Goal: Task Accomplishment & Management: Manage account settings

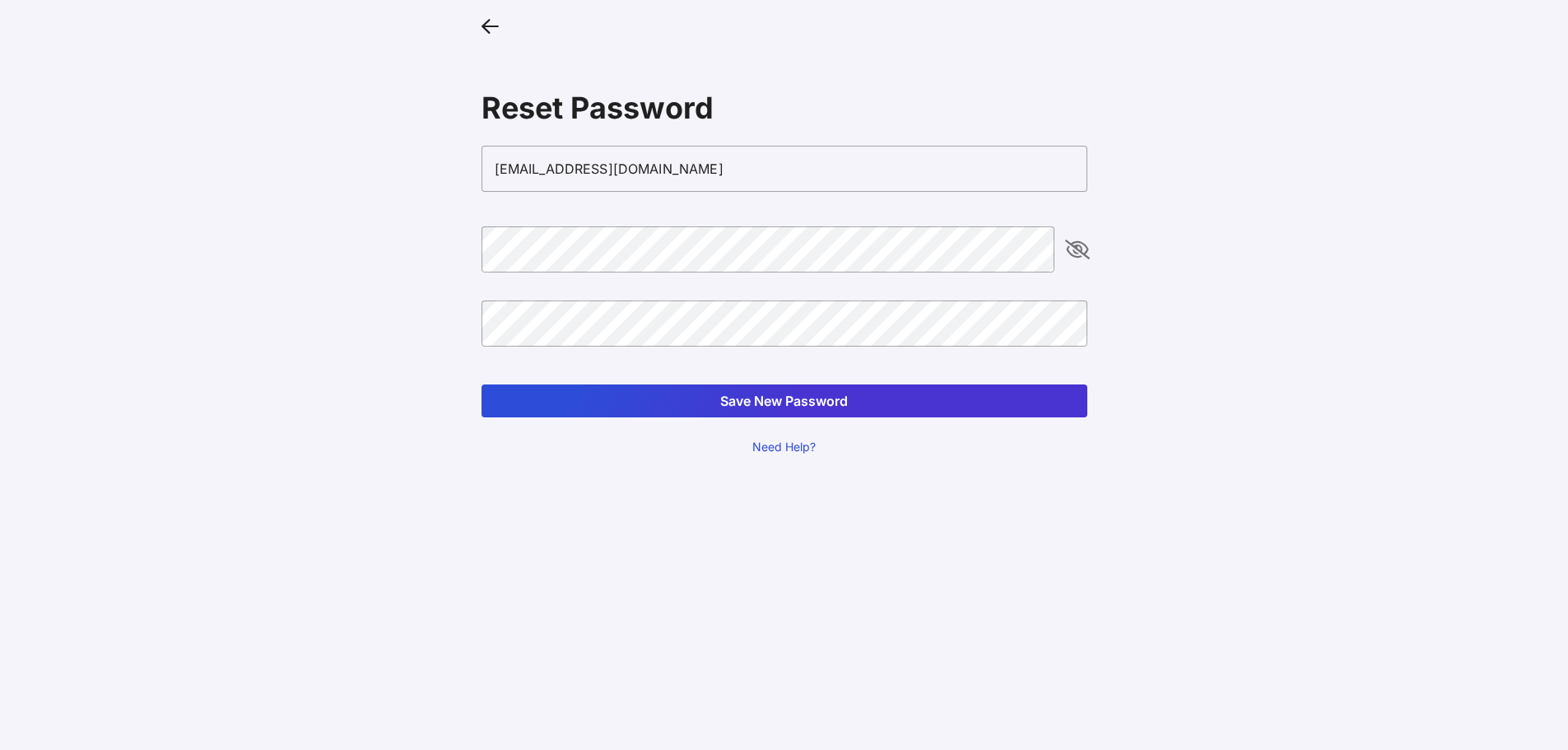
click at [812, 411] on button "Save New Password" at bounding box center [784, 401] width 606 height 33
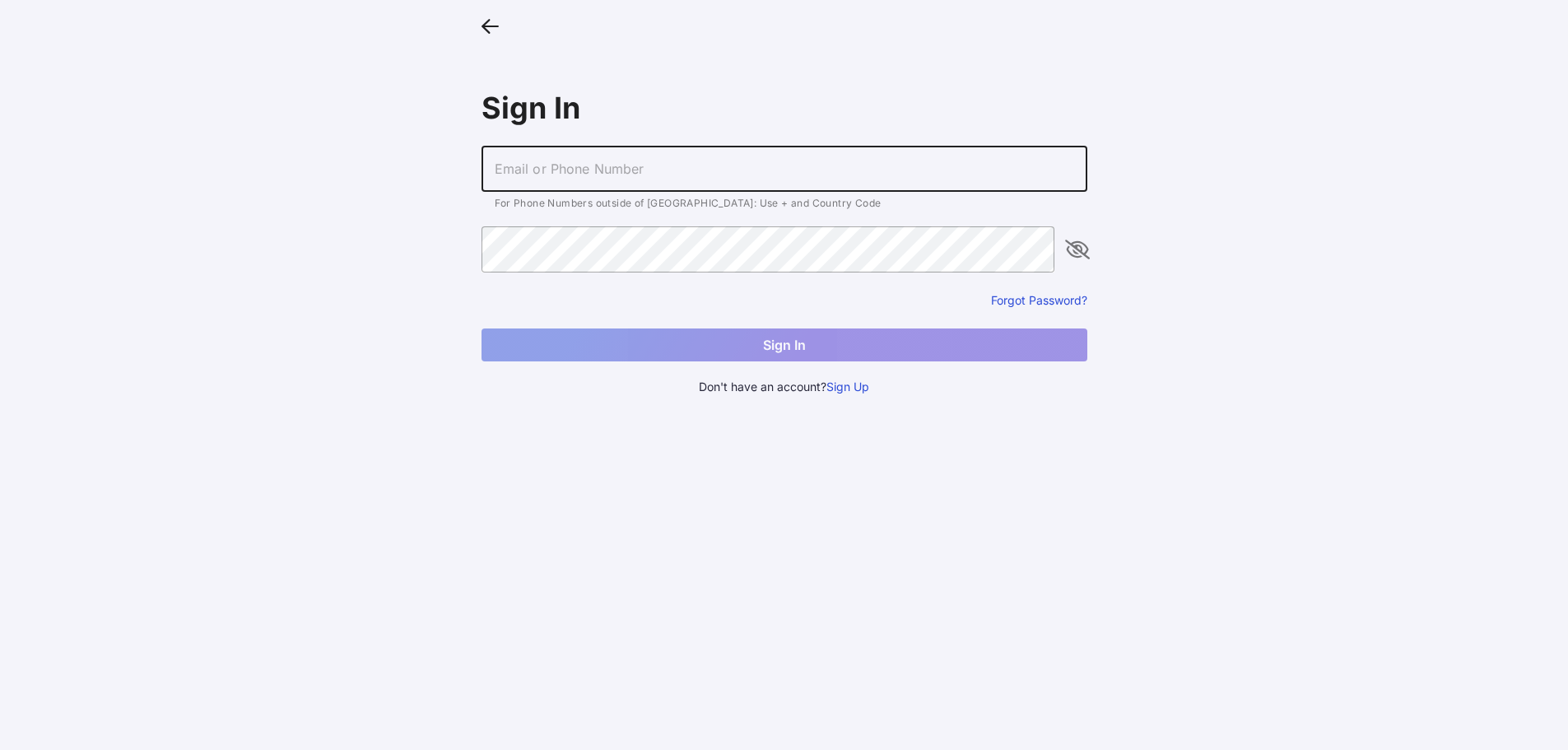
click at [635, 173] on input "text" at bounding box center [784, 169] width 606 height 46
type input "[EMAIL_ADDRESS][DOMAIN_NAME]"
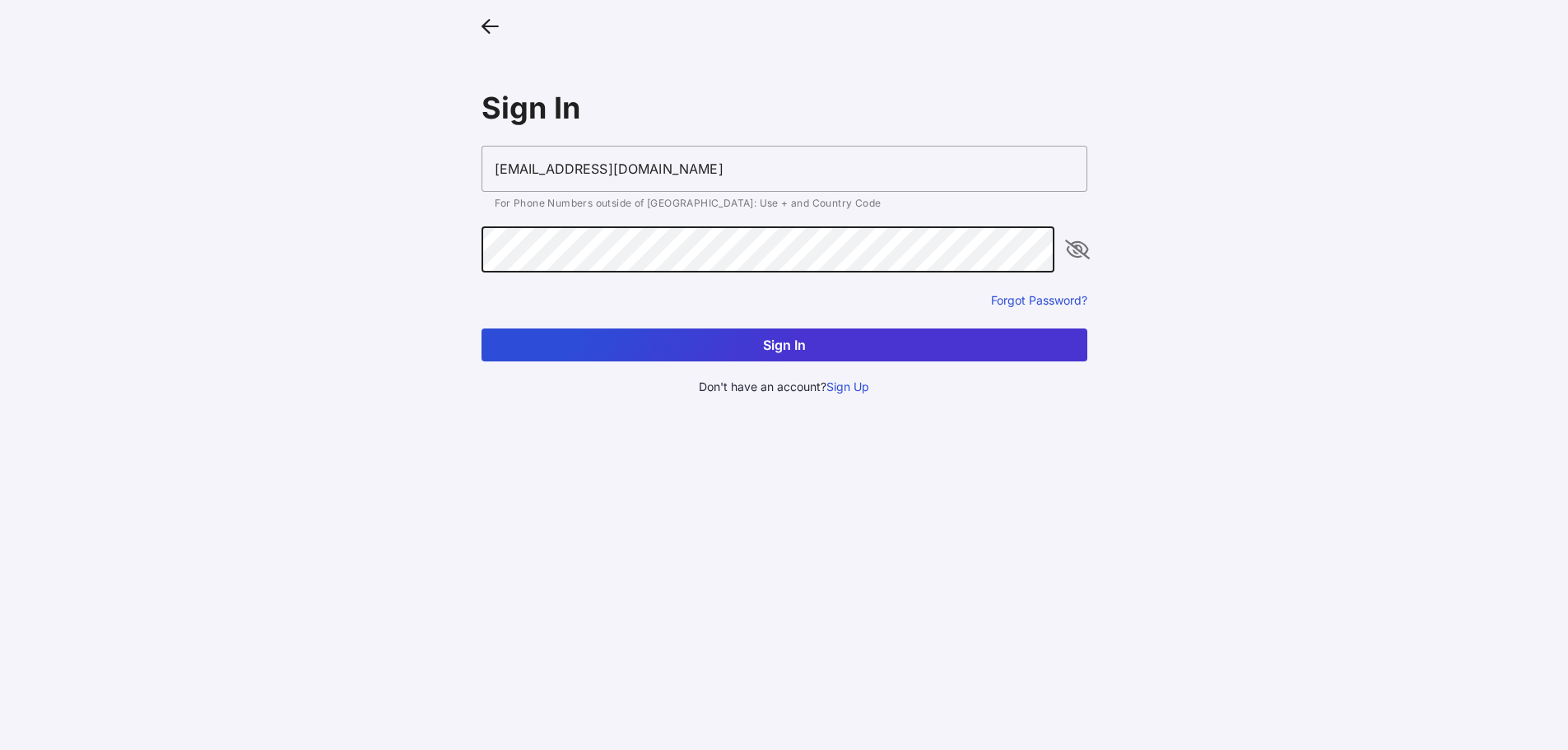
click at [482, 329] on button "Sign In" at bounding box center [784, 345] width 606 height 33
click at [455, 241] on main "Sign In [EMAIL_ADDRESS][DOMAIN_NAME] Email/Phone Number or password is not vali…" at bounding box center [784, 375] width 1568 height 750
click at [482, 329] on button "Sign In" at bounding box center [784, 345] width 606 height 33
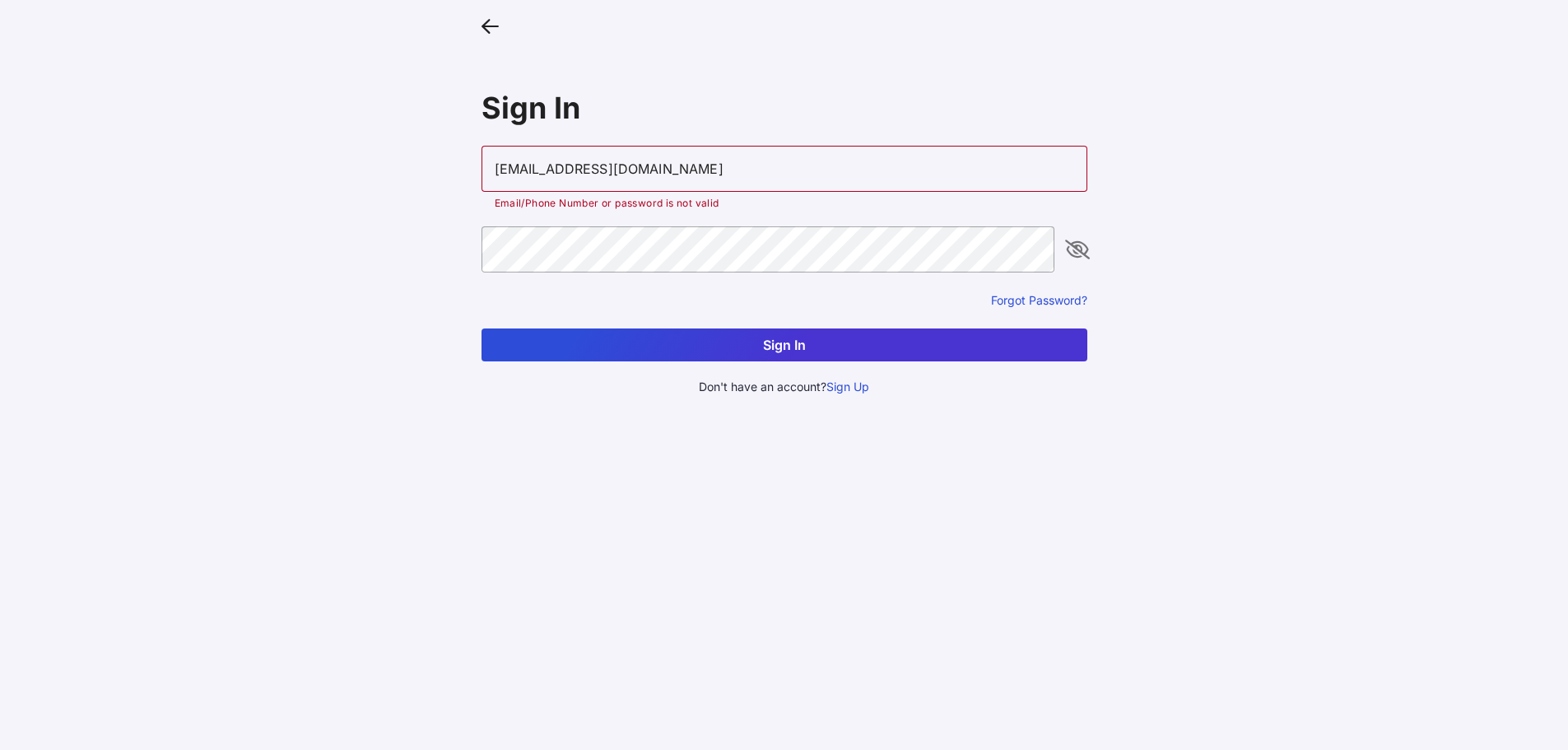
click at [485, 31] on icon at bounding box center [491, 25] width 17 height 24
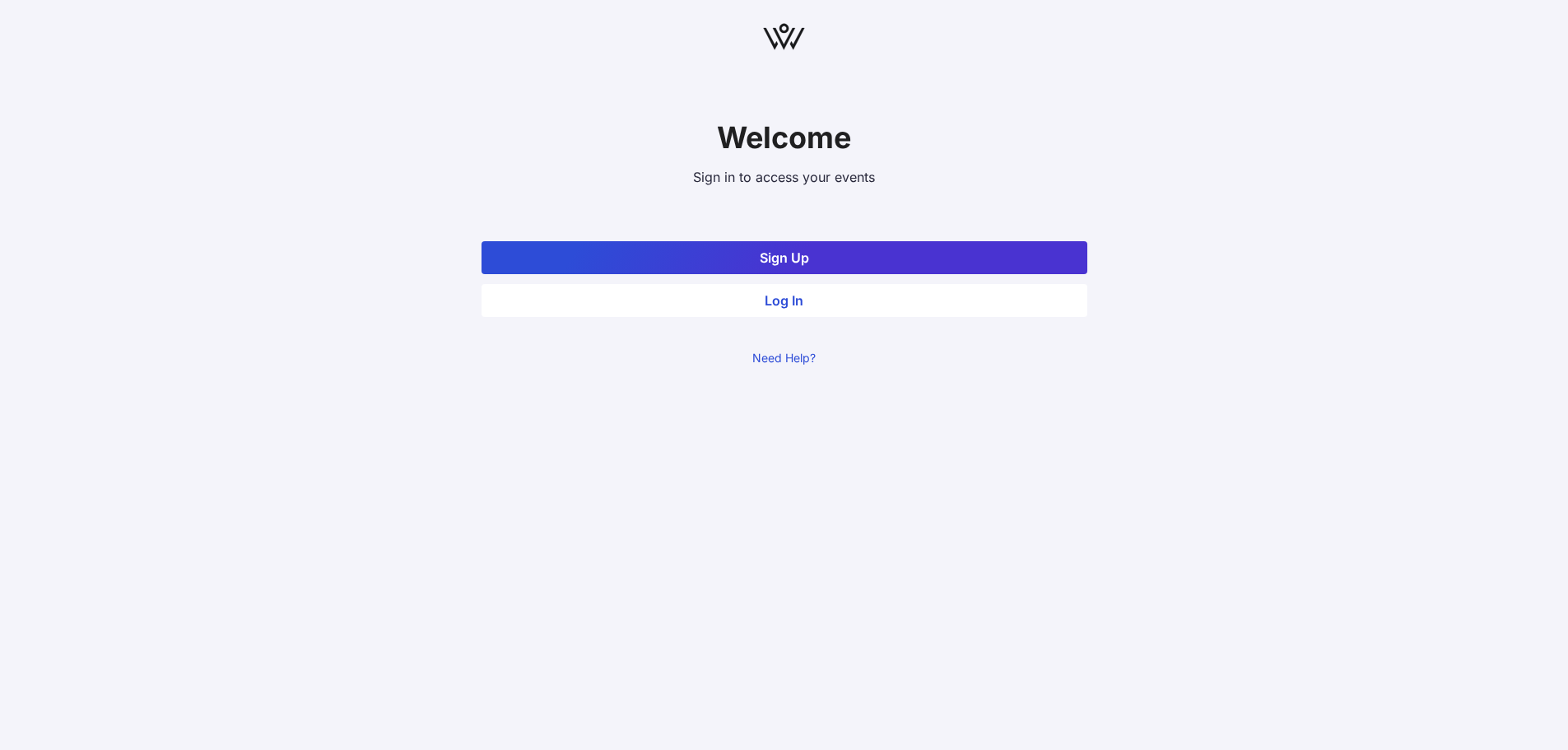
click at [760, 264] on button "Sign Up" at bounding box center [784, 257] width 606 height 33
click at [762, 306] on button "Log In" at bounding box center [784, 301] width 606 height 33
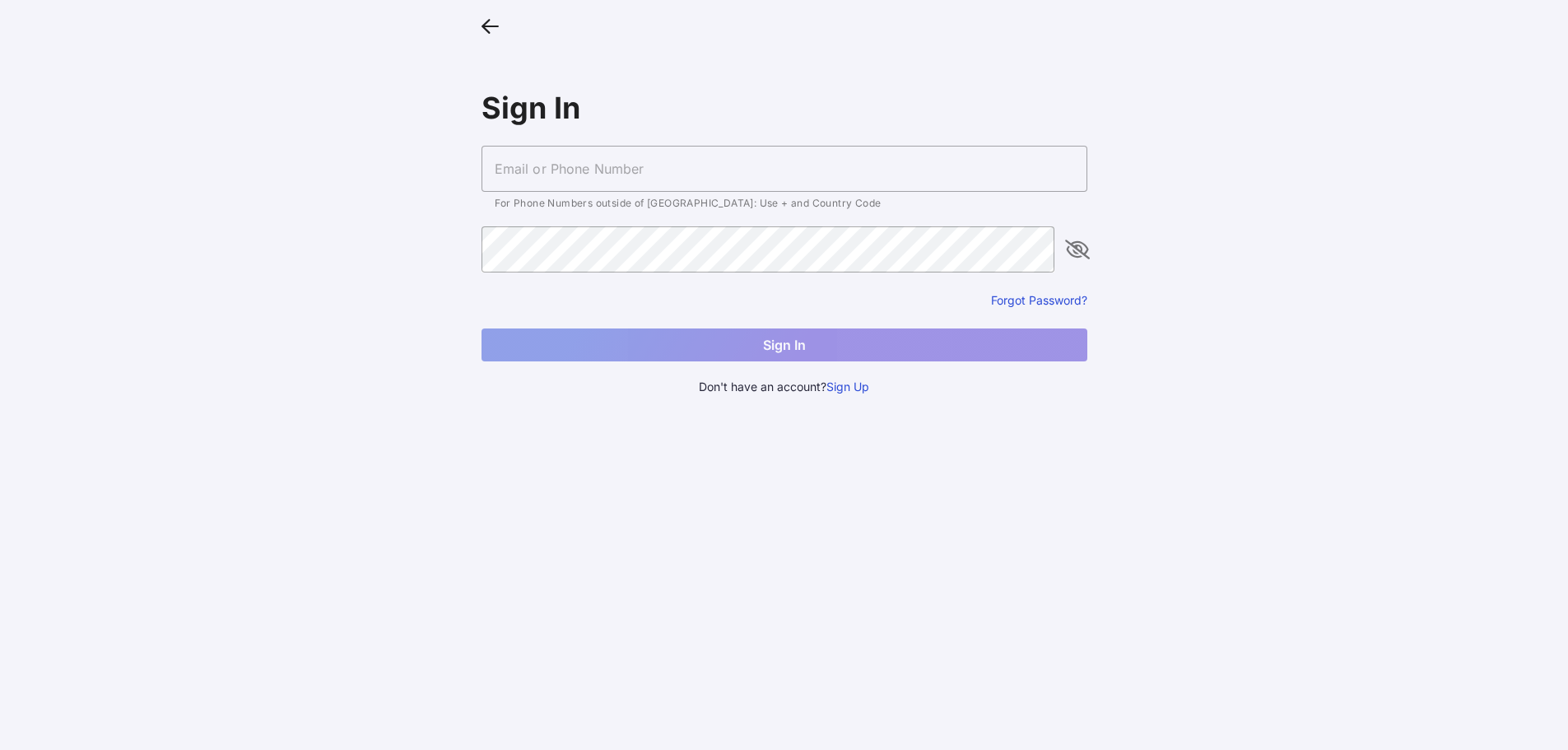
click at [575, 166] on input "text" at bounding box center [784, 169] width 606 height 46
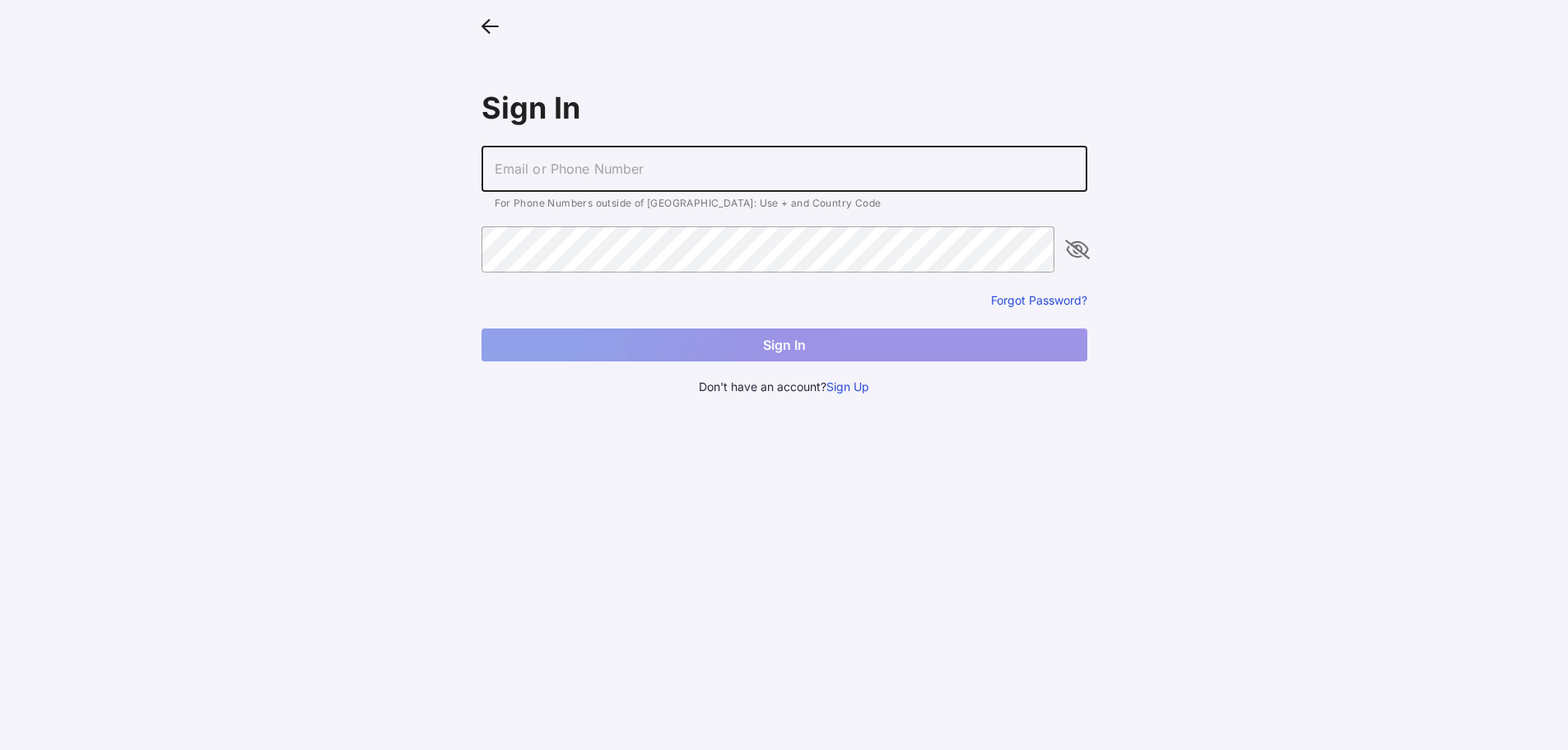
type input "[EMAIL_ADDRESS][DOMAIN_NAME]"
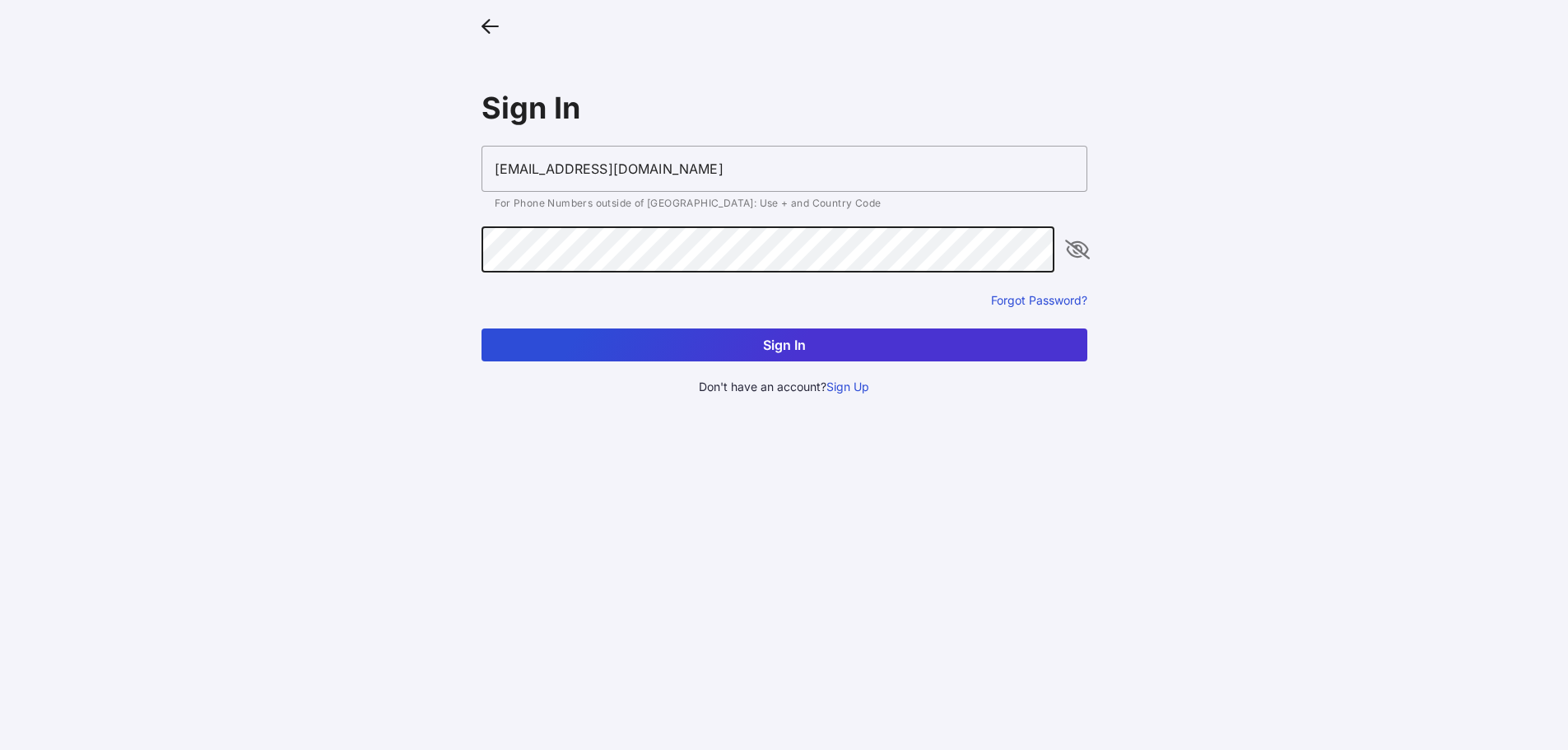
click at [482, 329] on button "Sign In" at bounding box center [784, 345] width 606 height 33
